Goal: Task Accomplishment & Management: Complete application form

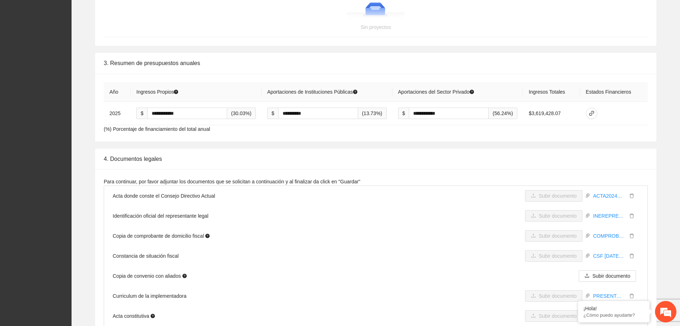
scroll to position [1251, 0]
click at [594, 113] on icon "link" at bounding box center [591, 112] width 6 height 6
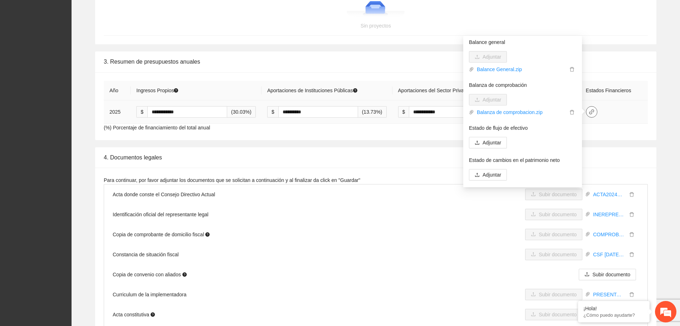
scroll to position [71, 0]
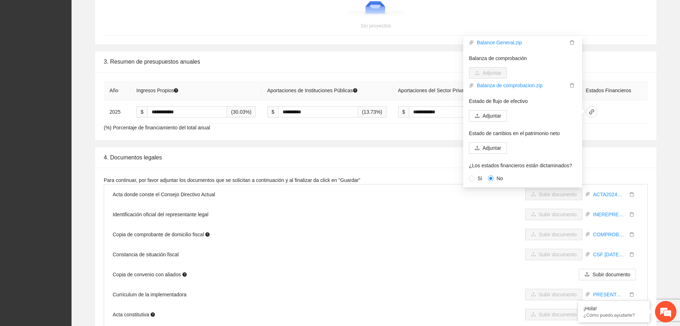
click at [414, 242] on li "Copia de comprobante de domicilio fiscal Subir documento COMPROBANTEDOMICILIO20…" at bounding box center [375, 234] width 543 height 20
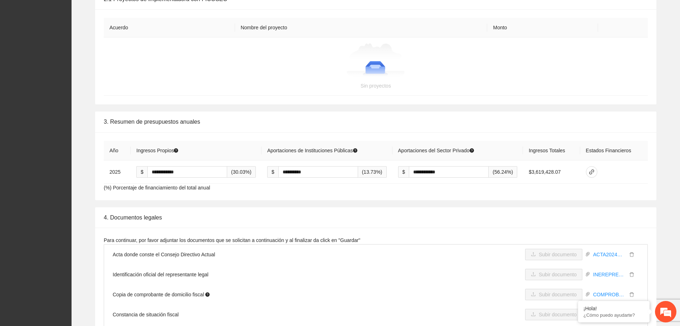
scroll to position [1206, 0]
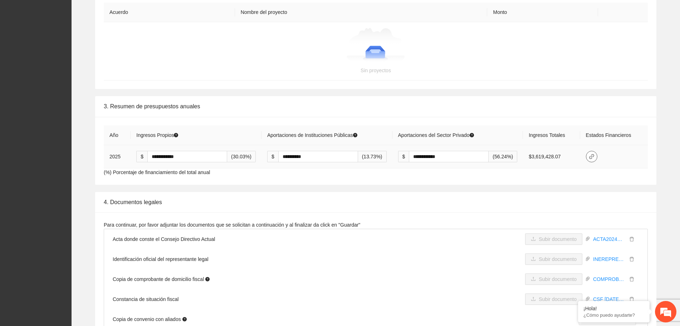
click at [593, 153] on button "button" at bounding box center [591, 156] width 11 height 11
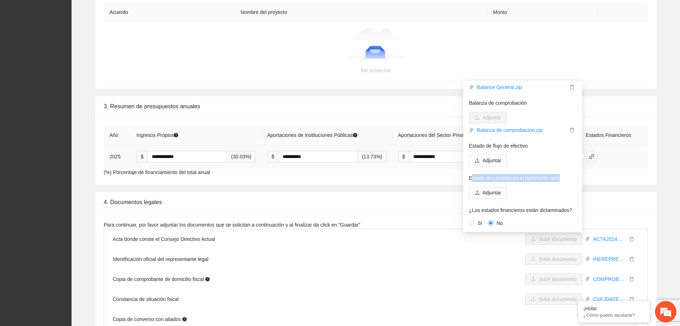
drag, startPoint x: 470, startPoint y: 179, endPoint x: 559, endPoint y: 177, distance: 89.0
click at [559, 177] on p "Estado de cambios en el patrimonio neto" at bounding box center [522, 178] width 107 height 8
click at [528, 200] on div "Estado de resultados Adjuntar EDO RESULTADOS.zip Balance general Adjuntar Balan…" at bounding box center [522, 156] width 107 height 143
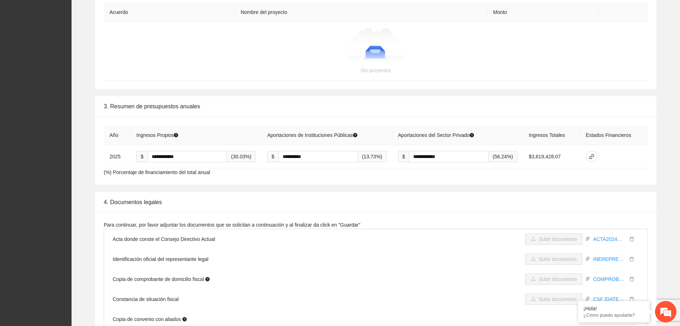
click at [461, 258] on li "Identificación oficial del representante legal Subir documento INEREPRESENTANTE…" at bounding box center [375, 259] width 543 height 20
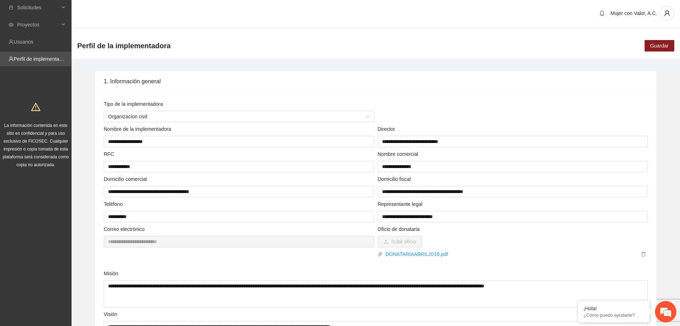
scroll to position [0, 0]
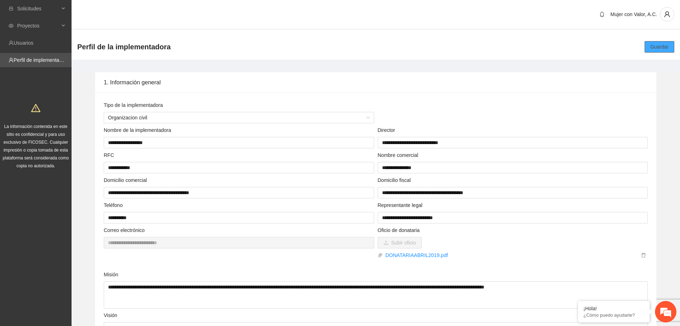
drag, startPoint x: 663, startPoint y: 48, endPoint x: 659, endPoint y: 46, distance: 4.5
click at [663, 47] on span "Guardar" at bounding box center [659, 47] width 18 height 8
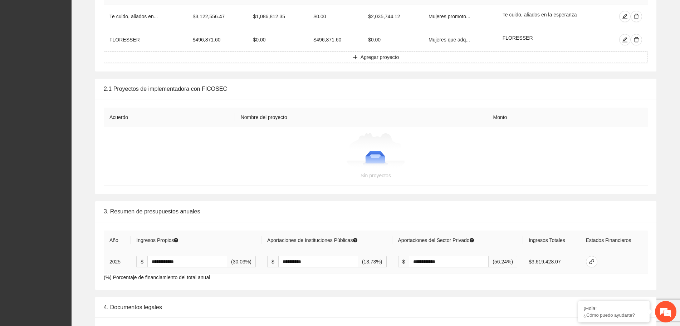
scroll to position [1162, 0]
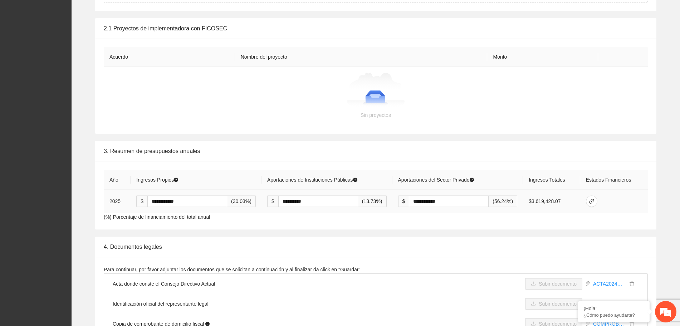
click at [587, 203] on td at bounding box center [614, 201] width 68 height 23
click at [593, 201] on icon "link" at bounding box center [591, 201] width 6 height 6
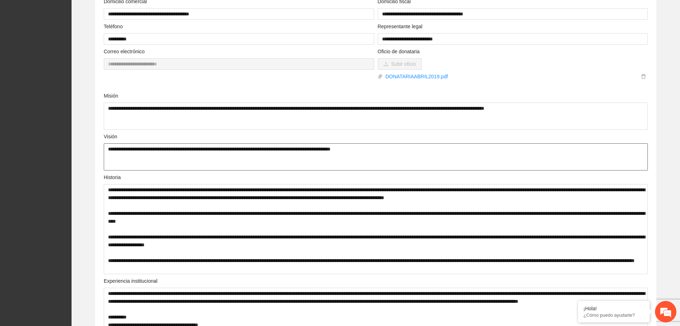
scroll to position [0, 0]
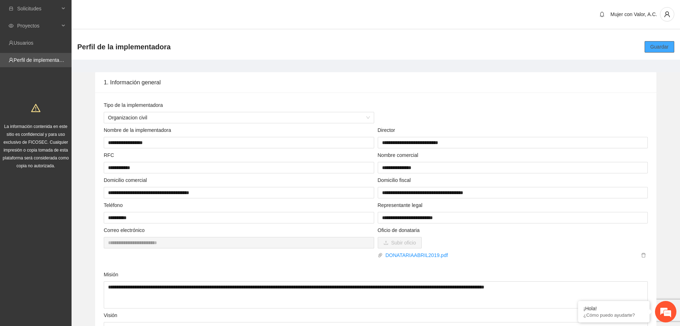
click at [660, 46] on span "Guardar" at bounding box center [659, 47] width 18 height 8
click at [36, 11] on span "Solicitudes" at bounding box center [38, 8] width 42 height 14
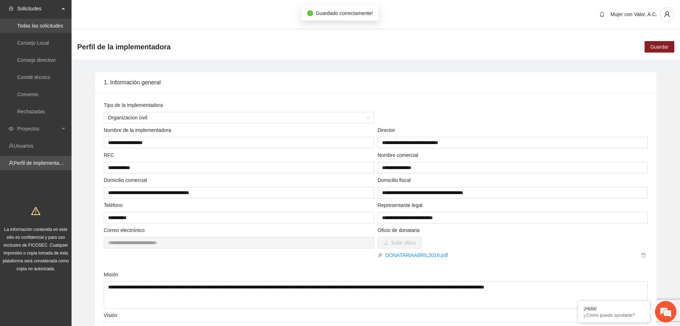
click at [40, 24] on link "Todas las solicitudes" at bounding box center [40, 26] width 46 height 6
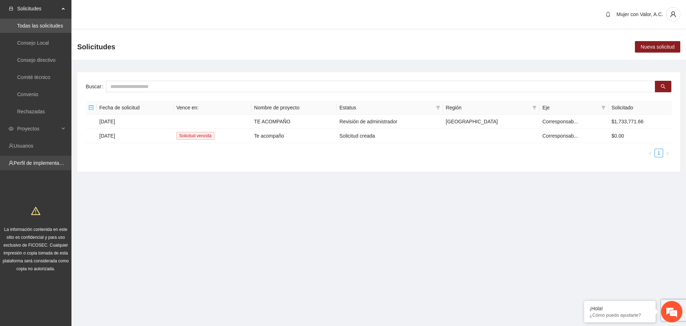
click at [45, 162] on link "Perfil de implementadora" at bounding box center [42, 163] width 56 height 6
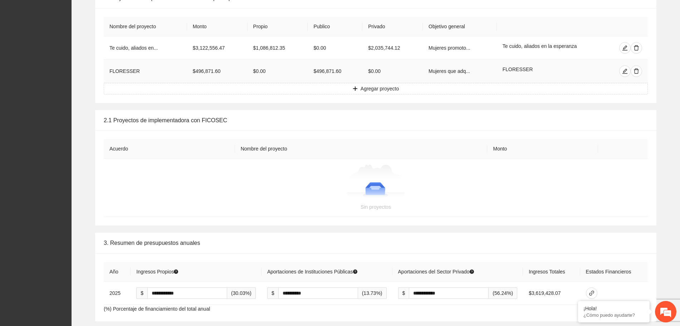
scroll to position [1117, 0]
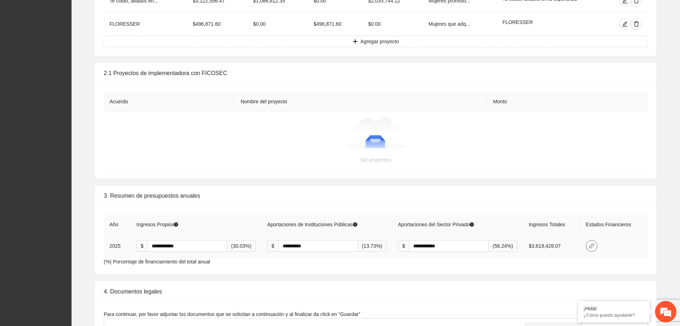
click at [594, 246] on icon "link" at bounding box center [591, 246] width 6 height 6
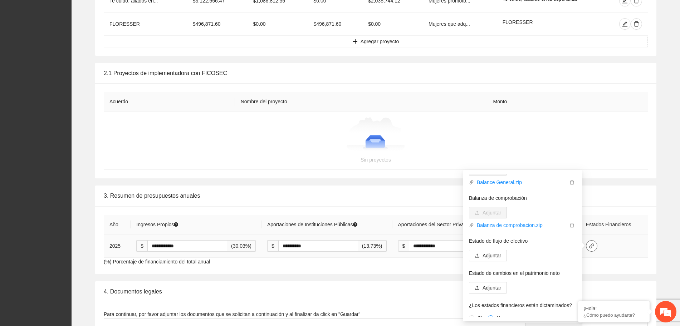
scroll to position [71, 0]
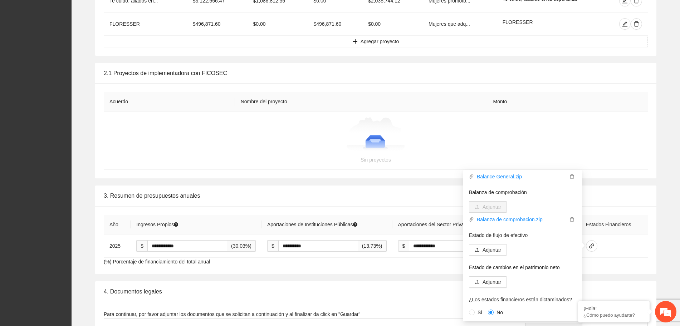
click at [662, 129] on div "2.1 Proyectos de implementadora con FICOSEC Acuerdo Nombre del proyecto Monto S…" at bounding box center [375, 120] width 597 height 115
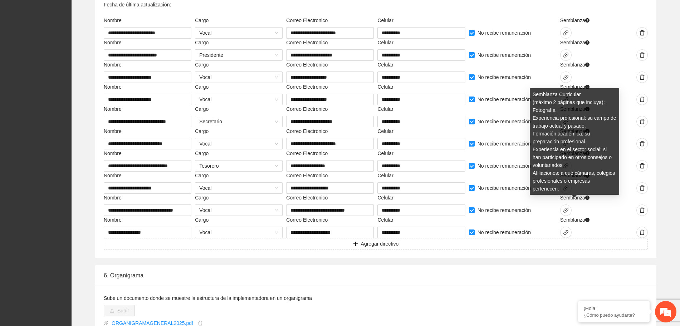
scroll to position [1609, 0]
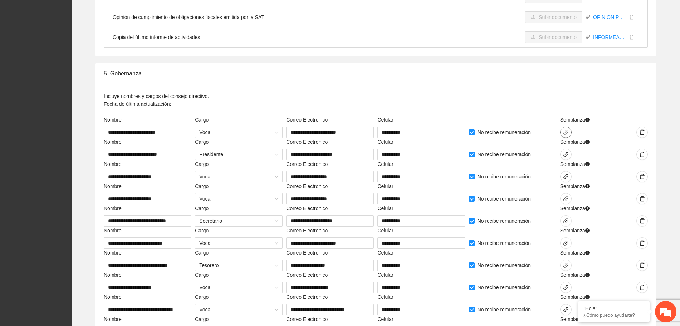
click at [566, 131] on icon "link" at bounding box center [566, 132] width 6 height 6
click at [623, 117] on div at bounding box center [626, 121] width 42 height 11
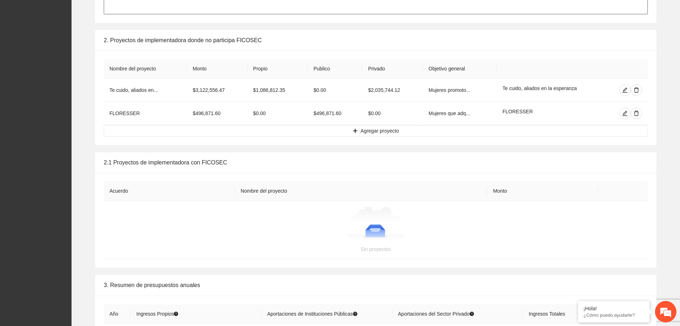
scroll to position [626, 0]
